Goal: Use online tool/utility: Utilize a website feature to perform a specific function

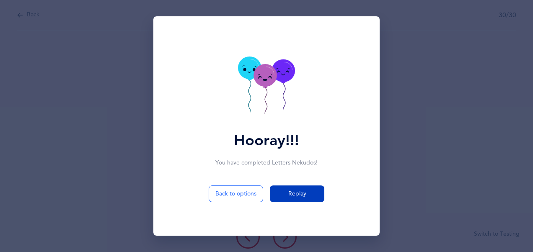
click at [312, 195] on button "Replay" at bounding box center [297, 194] width 54 height 17
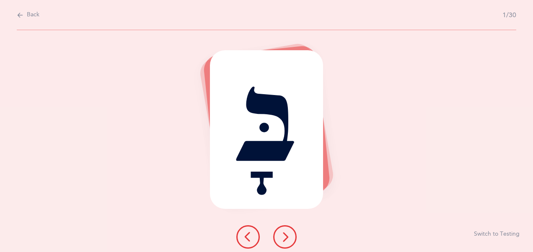
click at [31, 13] on span "Back" at bounding box center [33, 15] width 13 height 8
select select "4"
select select "28"
select select "single"
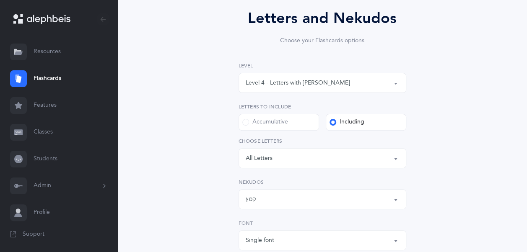
scroll to position [102, 0]
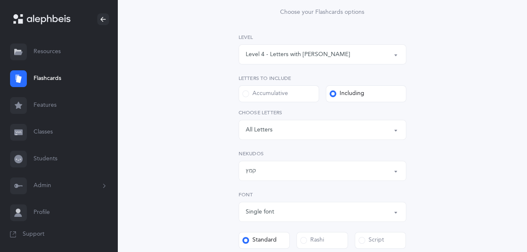
click at [269, 172] on div "קמץ" at bounding box center [321, 171] width 153 height 14
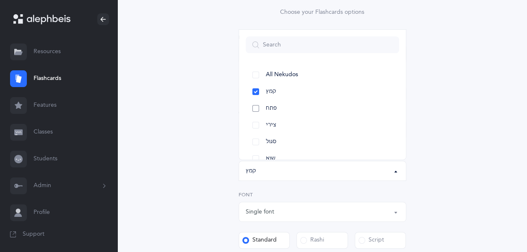
click at [253, 111] on link "פתח" at bounding box center [321, 108] width 153 height 17
click at [257, 89] on link "קמץ" at bounding box center [321, 91] width 153 height 17
select select "29"
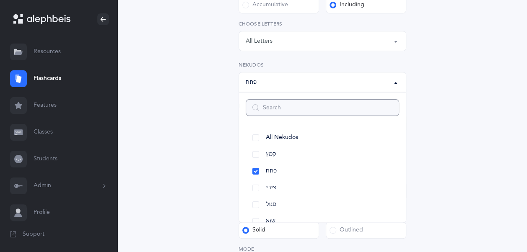
scroll to position [319, 0]
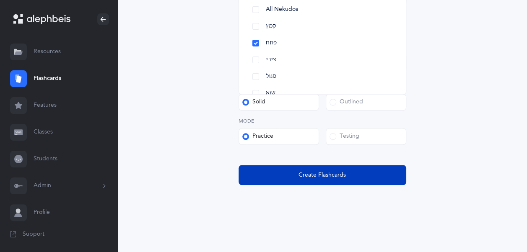
click at [315, 169] on button "Create Flashcards" at bounding box center [322, 175] width 168 height 20
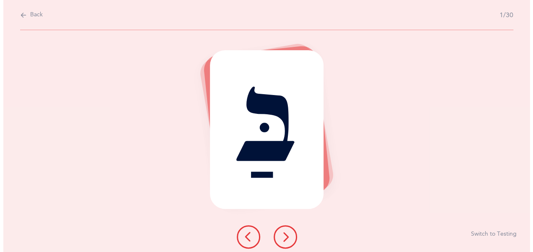
scroll to position [0, 0]
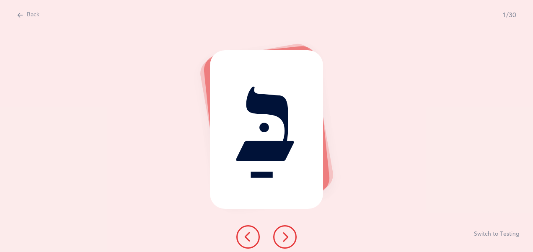
click at [284, 238] on icon at bounding box center [285, 237] width 10 height 10
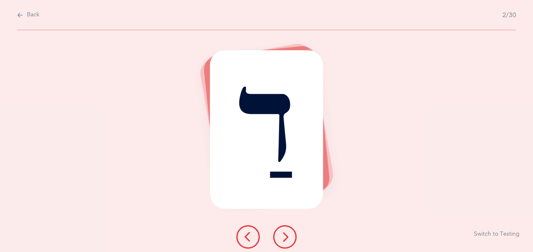
click at [284, 238] on icon at bounding box center [285, 237] width 10 height 10
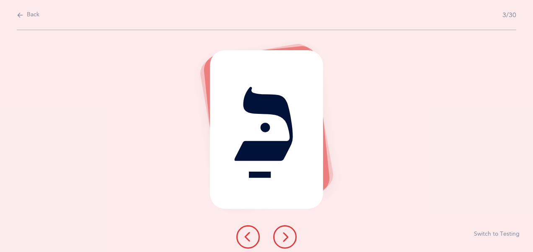
click at [284, 238] on icon at bounding box center [285, 237] width 10 height 10
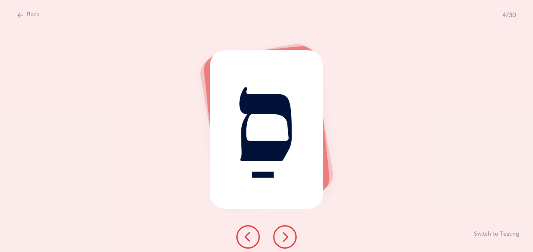
click at [284, 238] on icon at bounding box center [285, 237] width 10 height 10
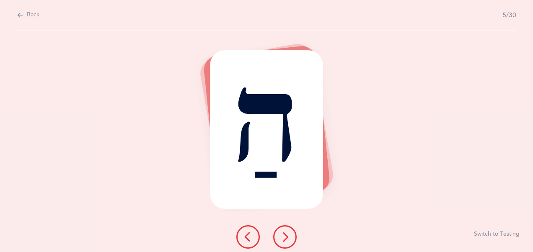
click at [284, 238] on icon at bounding box center [285, 237] width 10 height 10
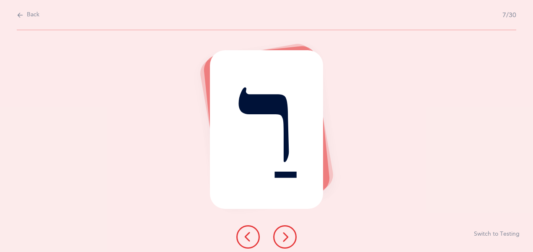
click at [284, 238] on icon at bounding box center [285, 237] width 10 height 10
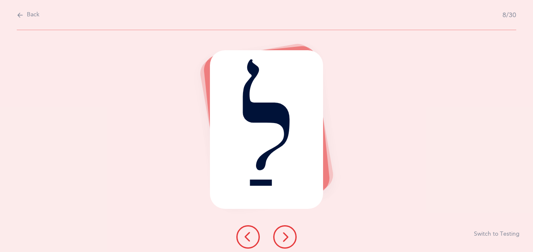
click at [284, 238] on icon at bounding box center [285, 237] width 10 height 10
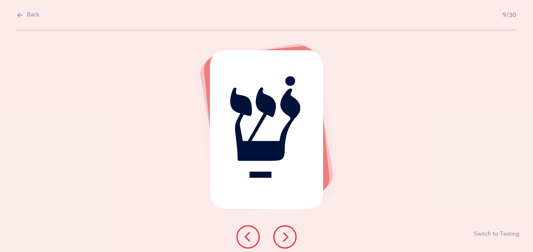
click at [284, 238] on icon at bounding box center [285, 237] width 10 height 10
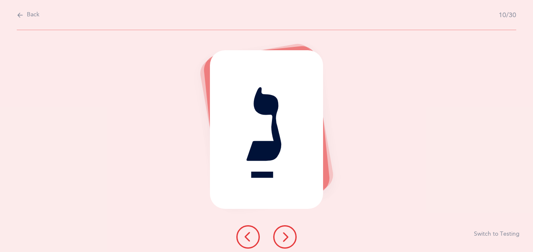
click at [284, 238] on icon at bounding box center [285, 237] width 10 height 10
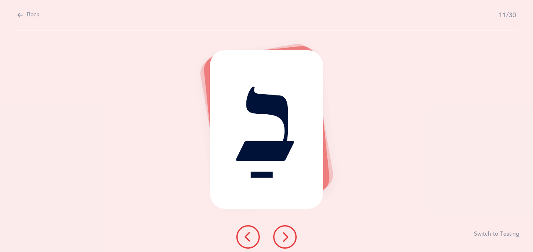
click at [284, 238] on icon at bounding box center [285, 237] width 10 height 10
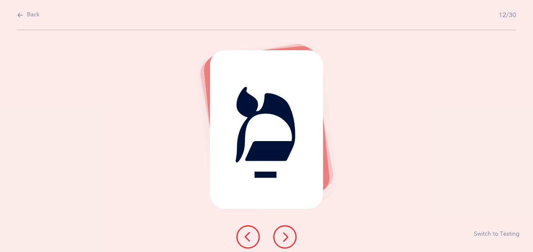
click at [284, 238] on icon at bounding box center [285, 237] width 10 height 10
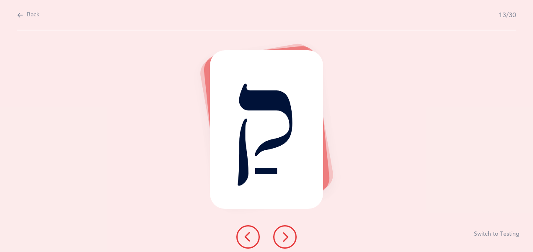
click at [284, 238] on icon at bounding box center [285, 237] width 10 height 10
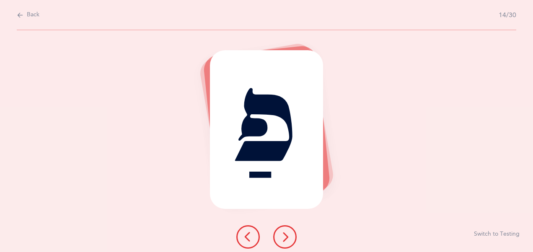
click at [284, 238] on icon at bounding box center [285, 237] width 10 height 10
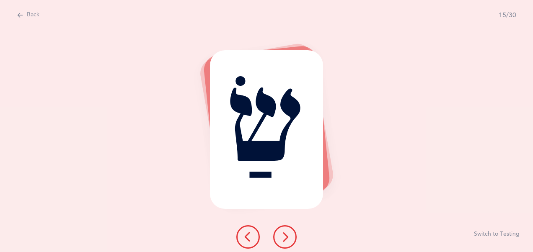
click at [284, 238] on icon at bounding box center [285, 237] width 10 height 10
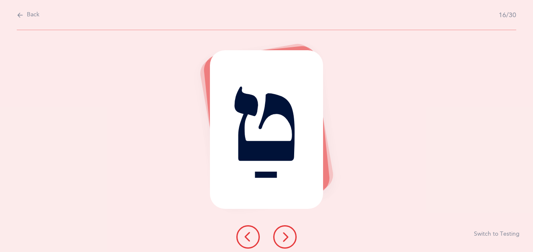
click at [284, 238] on icon at bounding box center [285, 237] width 10 height 10
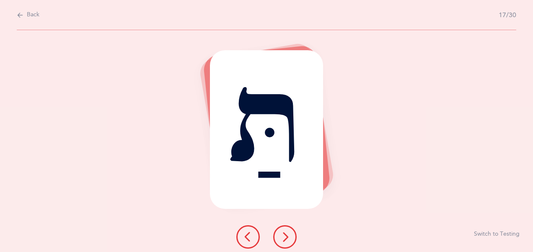
click at [284, 238] on icon at bounding box center [285, 237] width 10 height 10
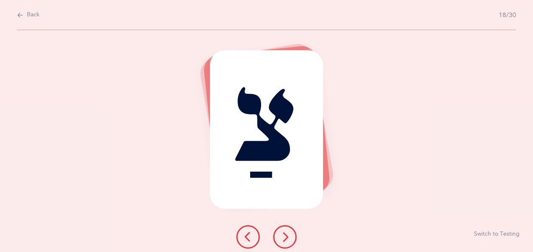
click at [284, 238] on icon at bounding box center [285, 237] width 10 height 10
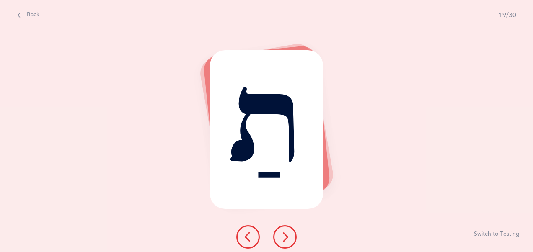
click at [284, 238] on icon at bounding box center [285, 237] width 10 height 10
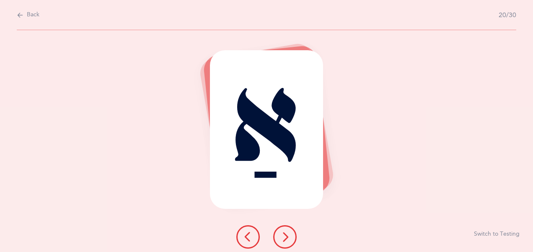
click at [284, 238] on icon at bounding box center [285, 237] width 10 height 10
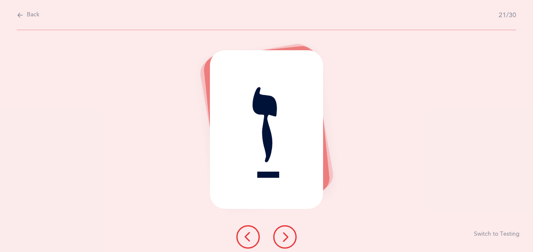
click at [284, 238] on icon at bounding box center [285, 237] width 10 height 10
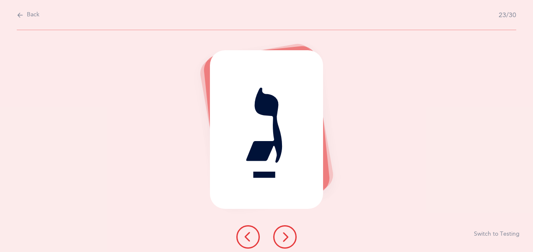
click at [284, 238] on icon at bounding box center [285, 237] width 10 height 10
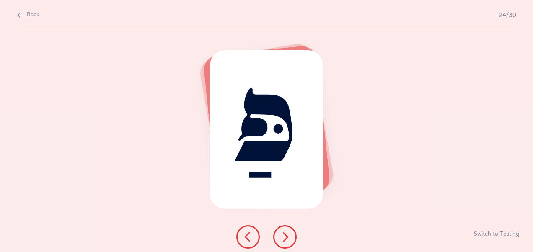
click at [284, 238] on icon at bounding box center [285, 237] width 10 height 10
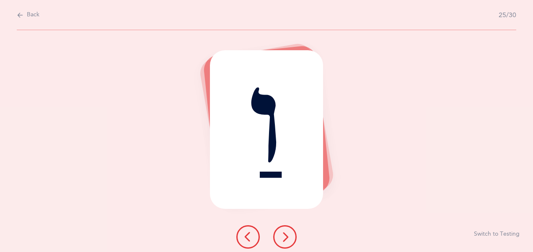
click at [284, 238] on icon at bounding box center [285, 237] width 10 height 10
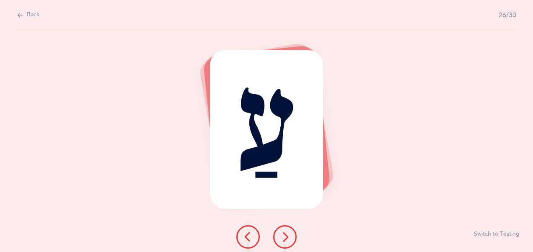
click at [284, 238] on icon at bounding box center [285, 237] width 10 height 10
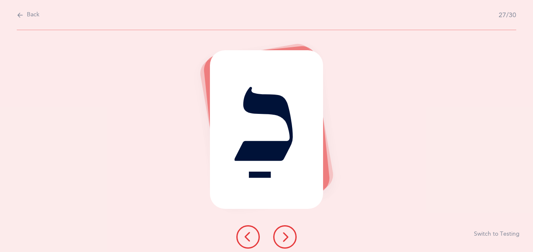
click at [284, 238] on icon at bounding box center [285, 237] width 10 height 10
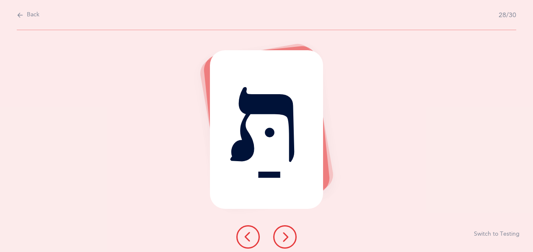
click at [284, 238] on icon at bounding box center [285, 237] width 10 height 10
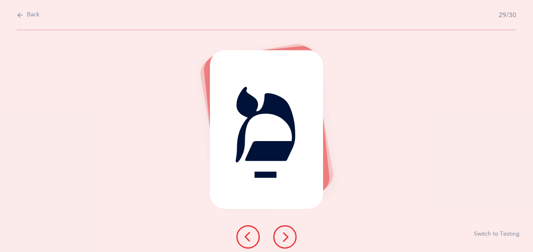
click at [284, 238] on icon at bounding box center [285, 237] width 10 height 10
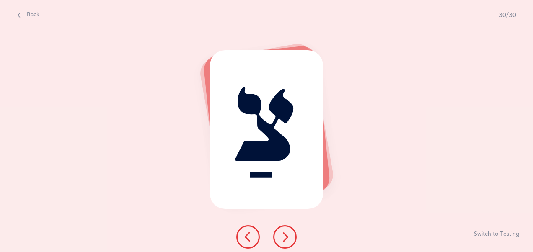
click at [284, 238] on icon at bounding box center [285, 237] width 10 height 10
